Goal: Transaction & Acquisition: Purchase product/service

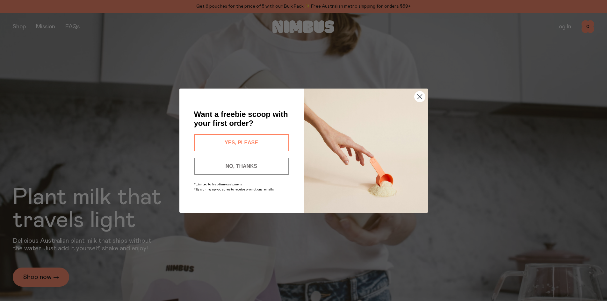
click at [417, 102] on icon "Close dialog" at bounding box center [419, 96] width 11 height 11
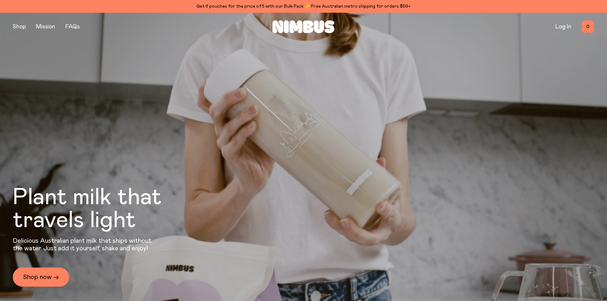
click at [418, 101] on div "Close dialog Want a freebie scoop with your first order? YES, PLEASE NO, THANKS…" at bounding box center [303, 166] width 249 height 150
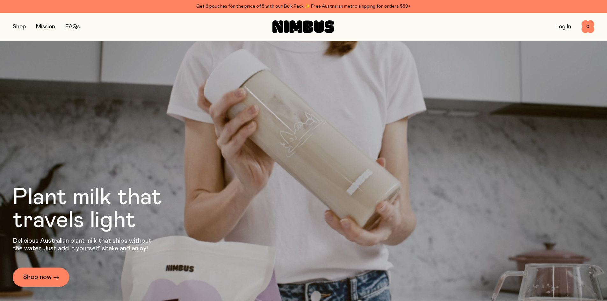
click at [24, 28] on button "button" at bounding box center [19, 26] width 13 height 9
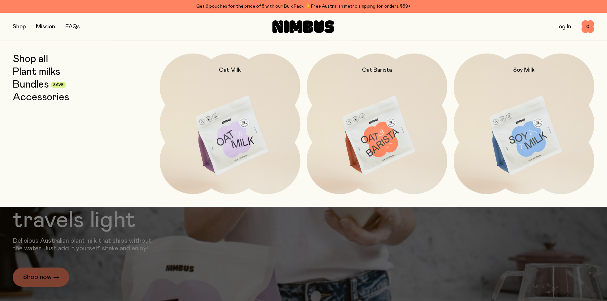
click at [19, 60] on link "Shop all" at bounding box center [30, 59] width 35 height 11
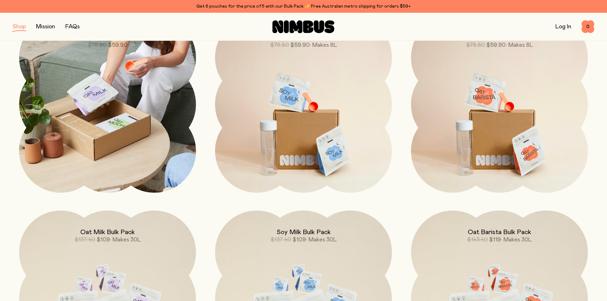
scroll to position [542, 0]
